Goal: Task Accomplishment & Management: Manage account settings

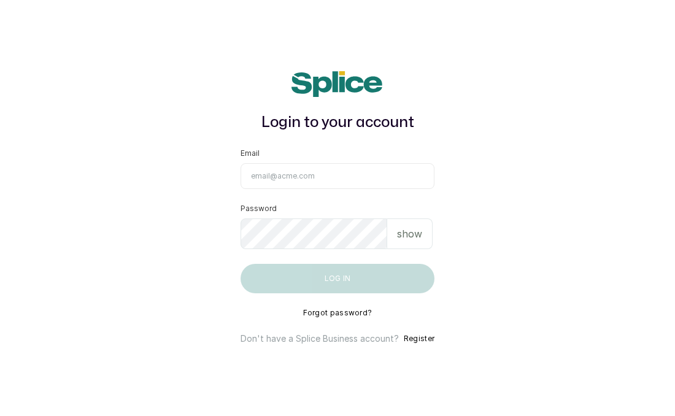
click at [275, 177] on input "Email" at bounding box center [337, 176] width 194 height 26
type input "[EMAIL_ADDRESS][DOMAIN_NAME]"
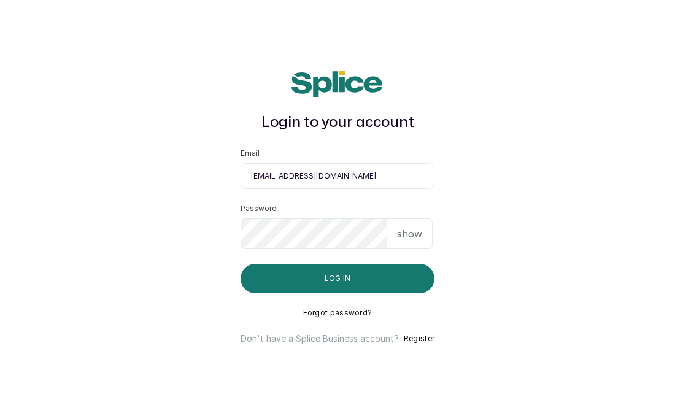
click at [337, 278] on button "Log in" at bounding box center [337, 278] width 194 height 29
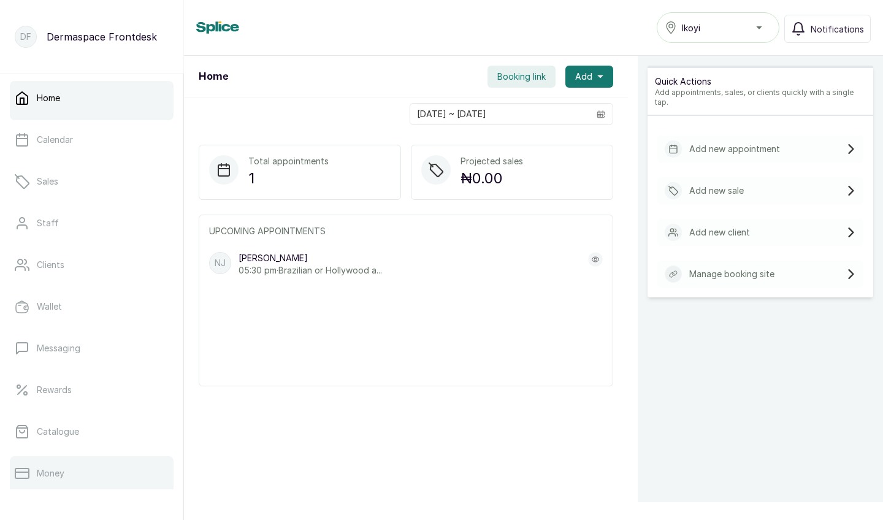
click at [62, 471] on p "Money" at bounding box center [51, 473] width 28 height 12
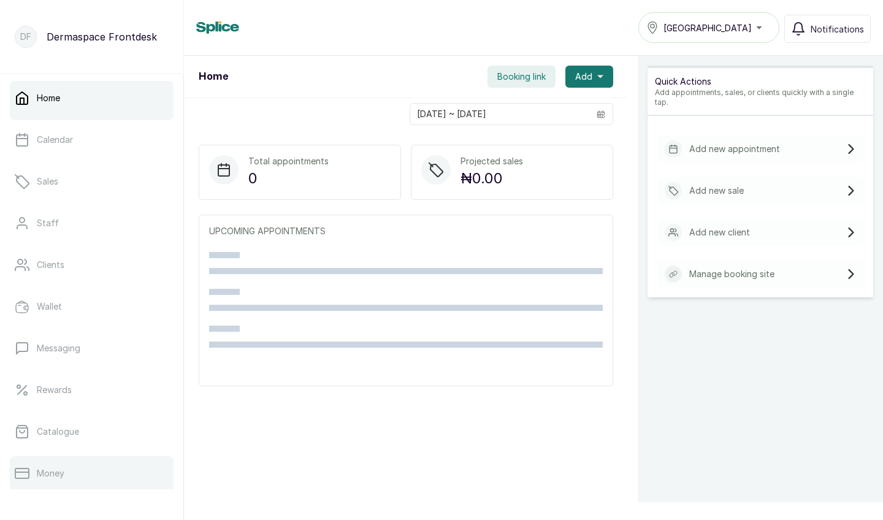
click at [31, 473] on link "Money" at bounding box center [92, 473] width 164 height 34
